Goal: Information Seeking & Learning: Learn about a topic

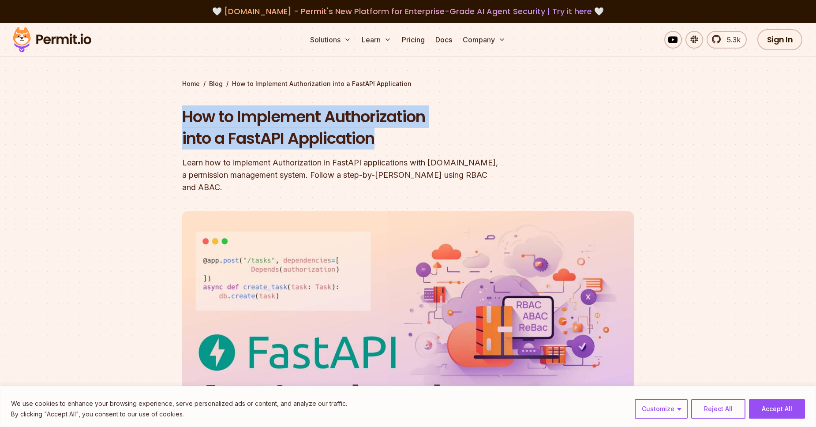
drag, startPoint x: 232, startPoint y: 122, endPoint x: 392, endPoint y: 138, distance: 160.5
click at [392, 138] on h1 "How to Implement Authorization into a FastAPI Application" at bounding box center [351, 128] width 339 height 44
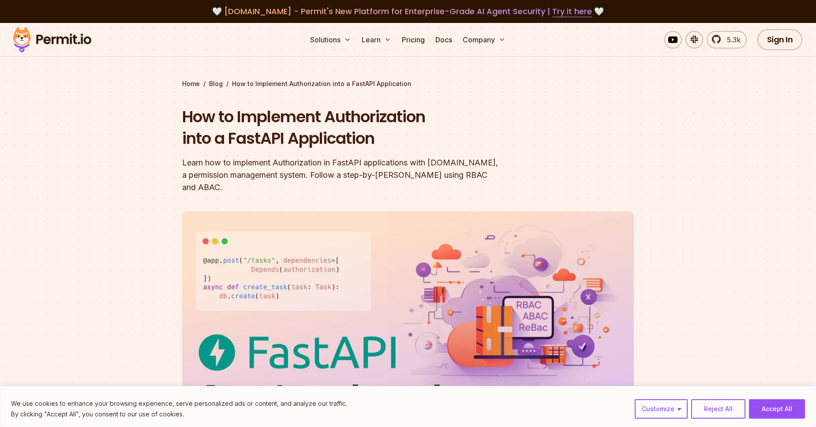
click at [392, 138] on h1 "How to Implement Authorization into a FastAPI Application" at bounding box center [351, 128] width 339 height 44
click at [126, 246] on div at bounding box center [408, 368] width 816 height 332
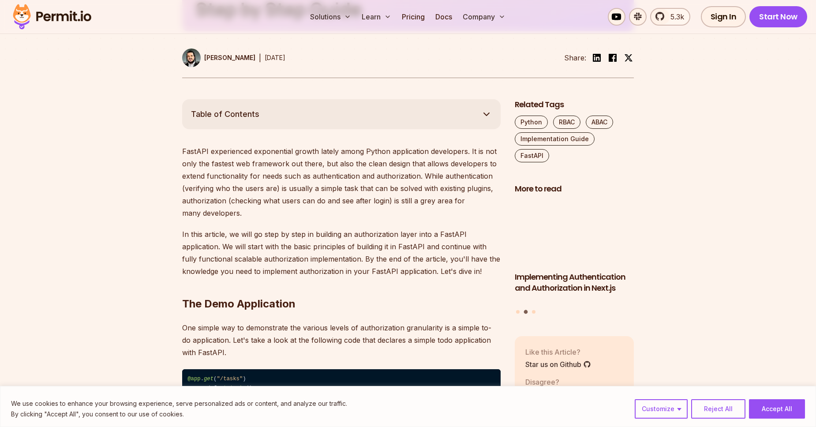
scroll to position [453, 0]
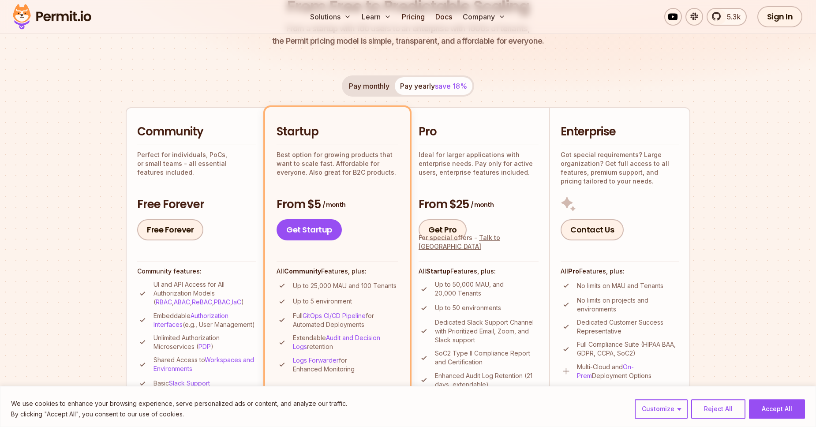
scroll to position [151, 0]
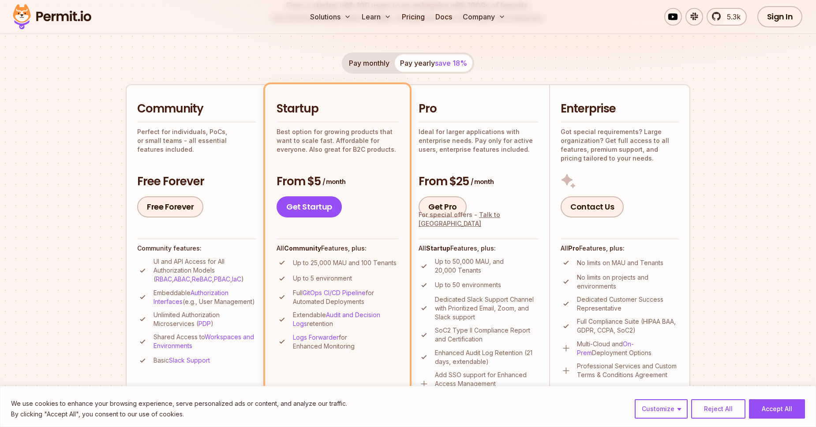
drag, startPoint x: 274, startPoint y: 248, endPoint x: 379, endPoint y: 249, distance: 105.0
click at [379, 249] on li "Startup Best option for growing products that want to scale fast. Affordable fo…" at bounding box center [337, 251] width 145 height 334
click at [379, 249] on h4 "All Community Features, plus:" at bounding box center [338, 248] width 122 height 9
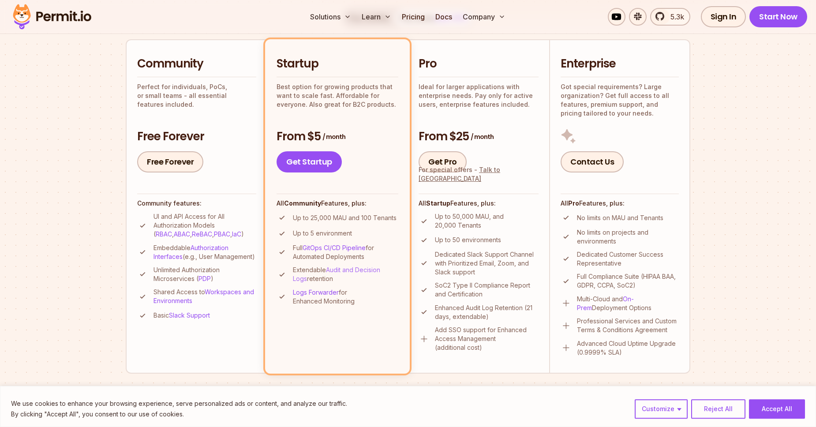
scroll to position [201, 0]
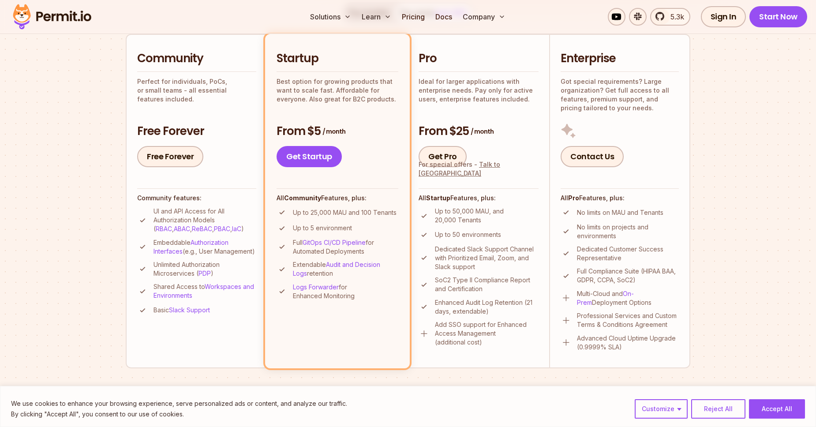
click at [327, 213] on p "Up to 25,000 MAU and 100 Tenants" at bounding box center [345, 212] width 104 height 9
click at [75, 183] on section "Permit Pricing From Free to Predictable Scaling From a startup with 100 users t…" at bounding box center [408, 299] width 816 height 954
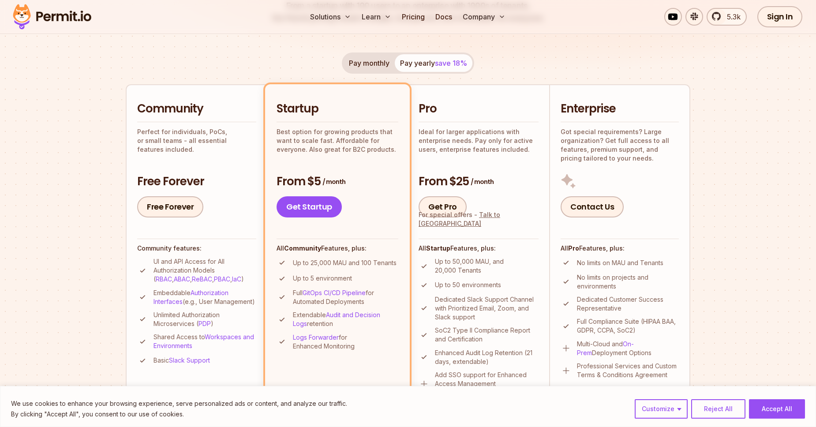
scroll to position [0, 0]
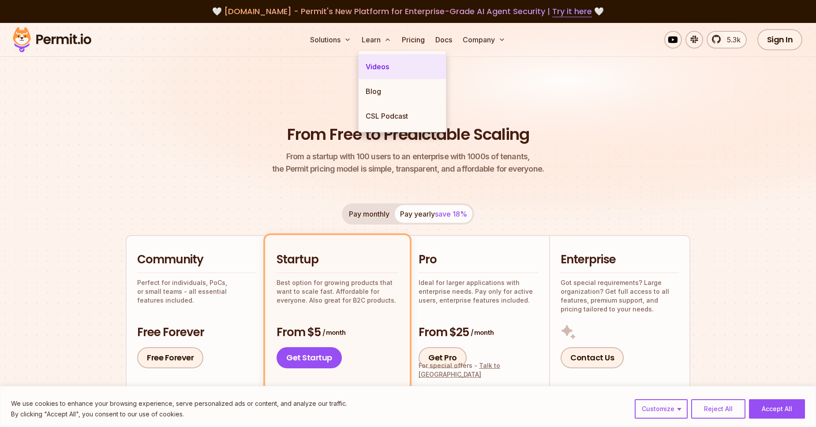
click at [379, 67] on link "Videos" at bounding box center [402, 66] width 87 height 25
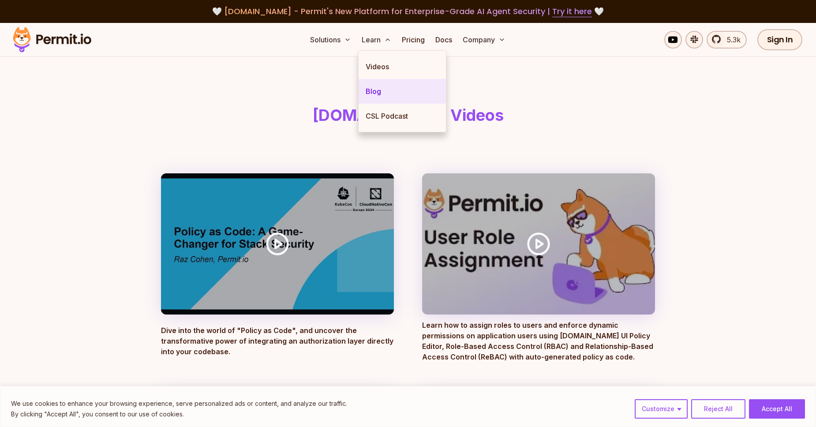
click at [384, 83] on link "Blog" at bounding box center [402, 91] width 87 height 25
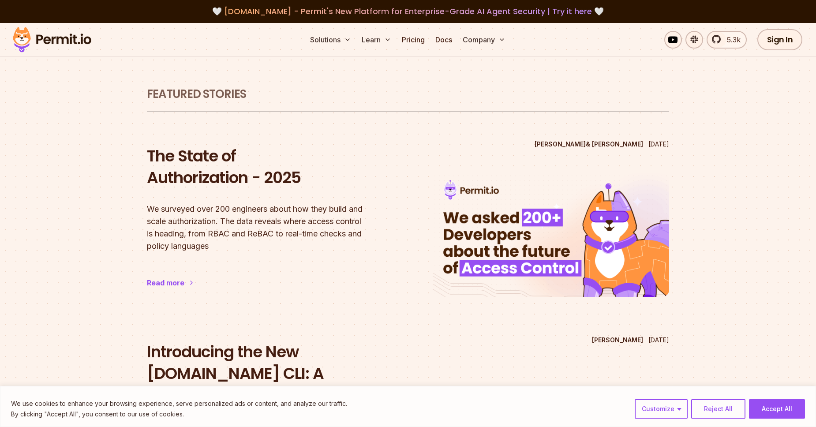
click at [77, 34] on img at bounding box center [52, 40] width 86 height 30
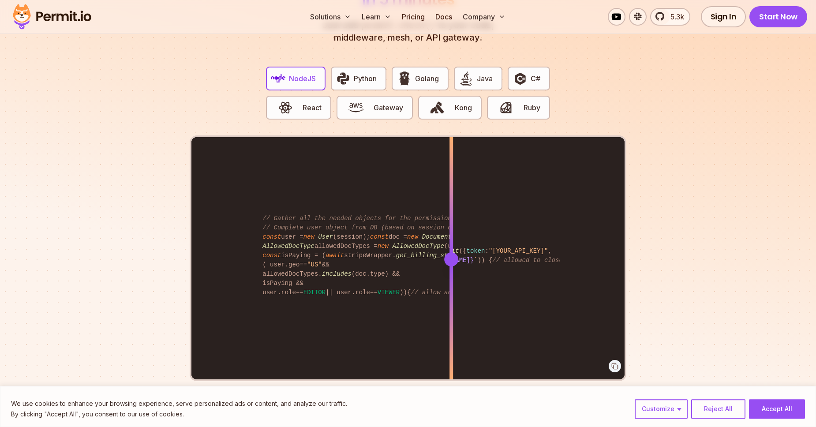
scroll to position [1710, 0]
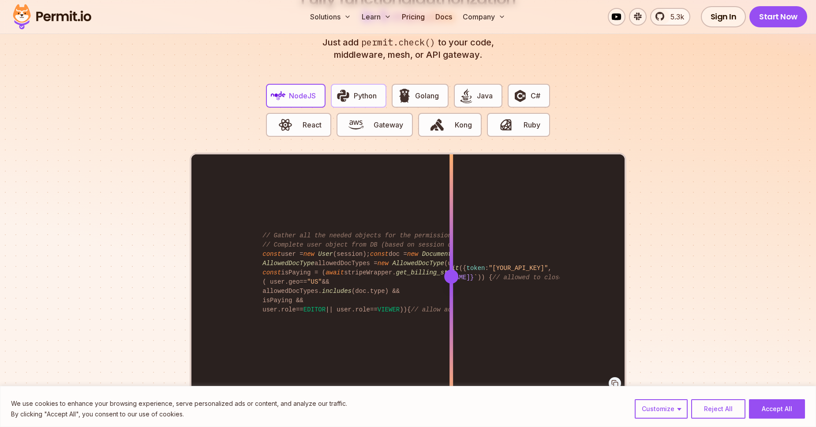
click at [356, 90] on span "Python" at bounding box center [365, 95] width 23 height 11
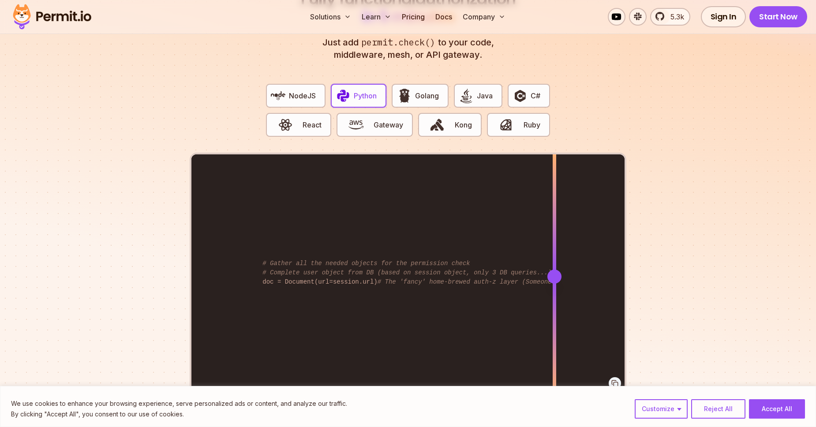
drag, startPoint x: 448, startPoint y: 269, endPoint x: 432, endPoint y: 305, distance: 39.9
click at [553, 306] on div at bounding box center [555, 275] width 4 height 243
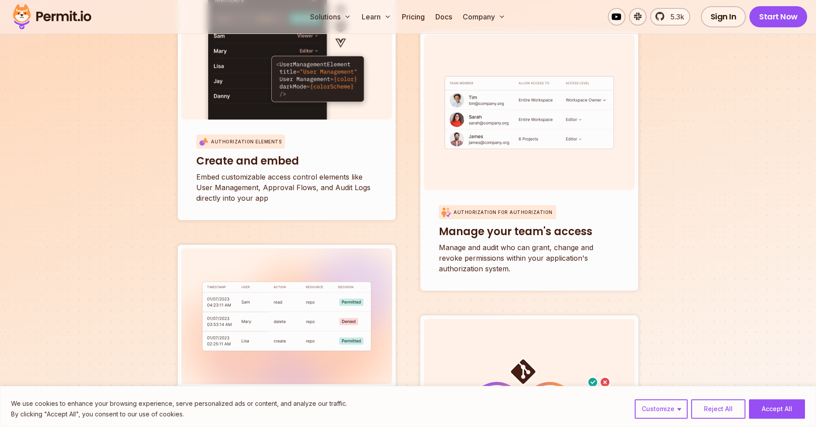
scroll to position [3117, 0]
